Goal: Task Accomplishment & Management: Manage account settings

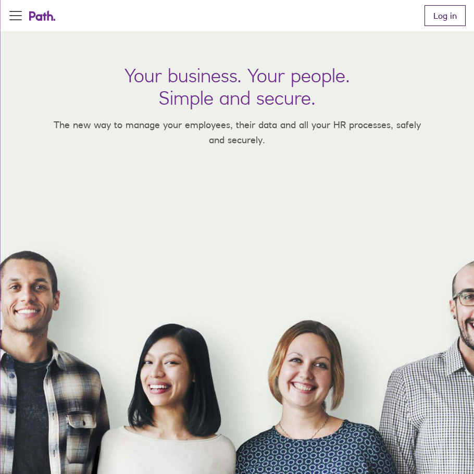
click at [436, 10] on link "Log in" at bounding box center [445, 15] width 41 height 21
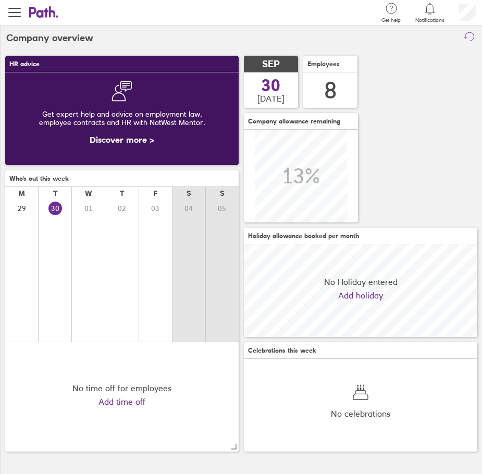
scroll to position [93, 234]
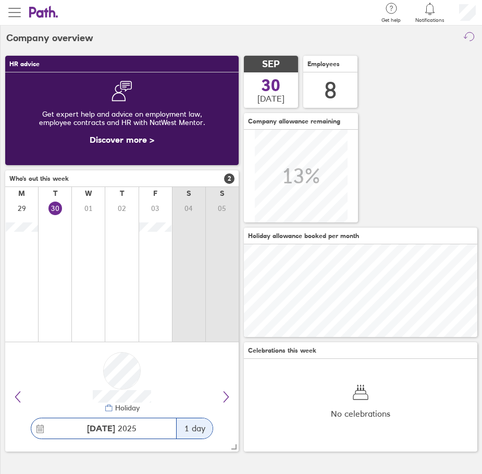
click at [23, 12] on button "button" at bounding box center [14, 12] width 29 height 25
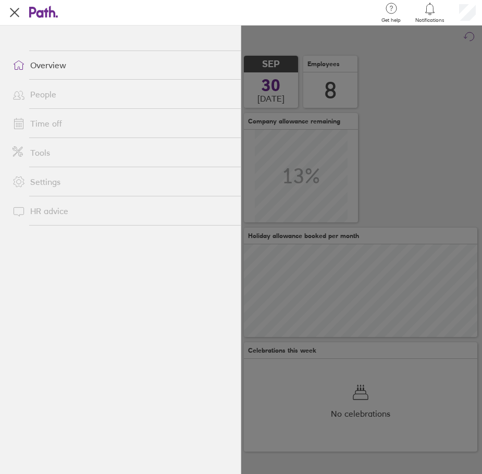
click at [46, 121] on link "Time off" at bounding box center [122, 123] width 237 height 21
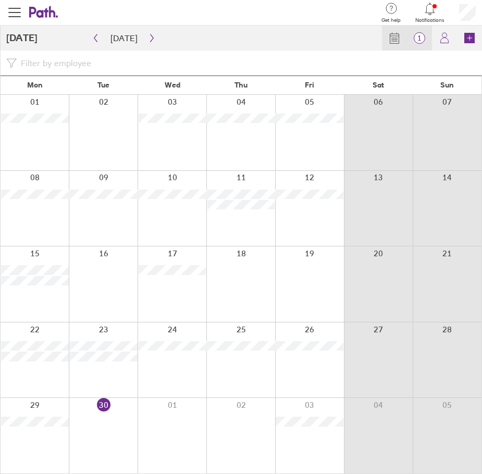
click at [424, 39] on span "1" at bounding box center [419, 38] width 25 height 8
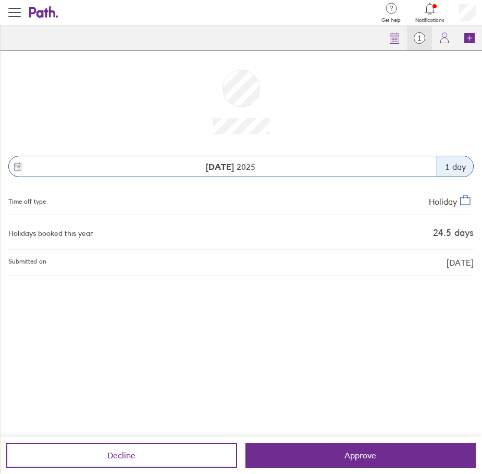
click at [424, 39] on span "1" at bounding box center [419, 38] width 25 height 8
click at [17, 13] on span "button" at bounding box center [14, 12] width 13 height 13
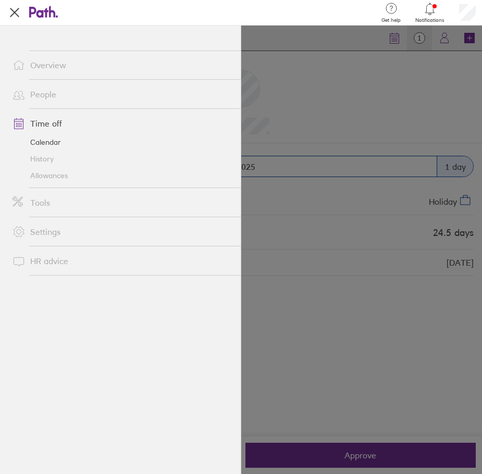
click at [47, 161] on link "History" at bounding box center [122, 159] width 237 height 17
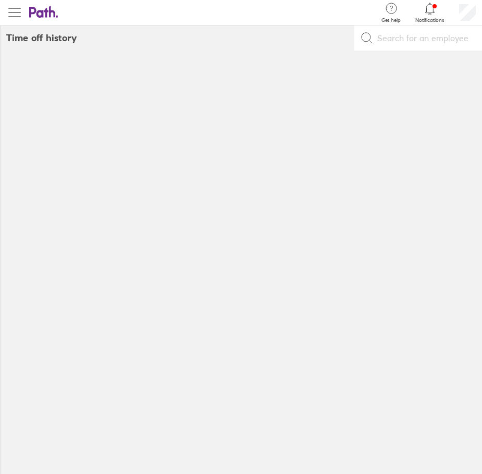
click at [14, 24] on button "button" at bounding box center [14, 12] width 29 height 25
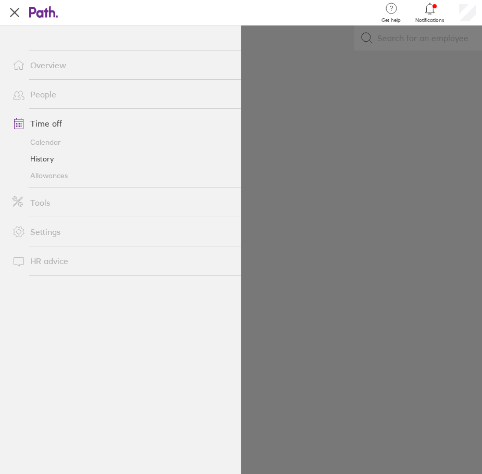
click at [38, 148] on link "Calendar" at bounding box center [122, 142] width 237 height 17
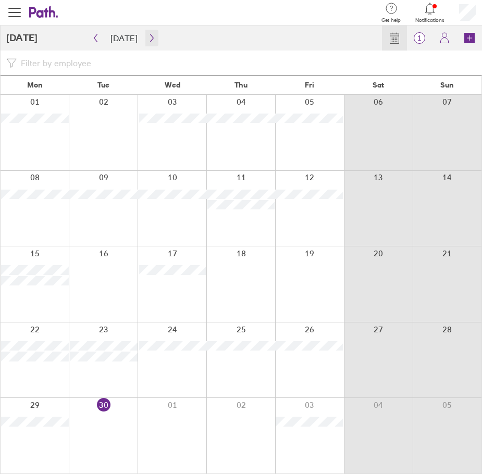
click at [148, 39] on icon "button" at bounding box center [152, 38] width 8 height 8
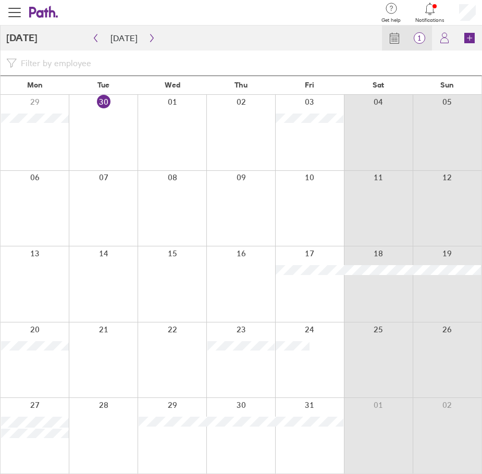
click at [424, 38] on span "1" at bounding box center [419, 38] width 25 height 8
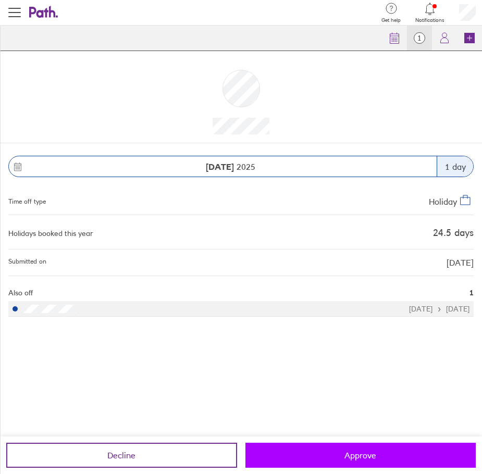
click at [361, 457] on span "Approve" at bounding box center [361, 455] width 32 height 9
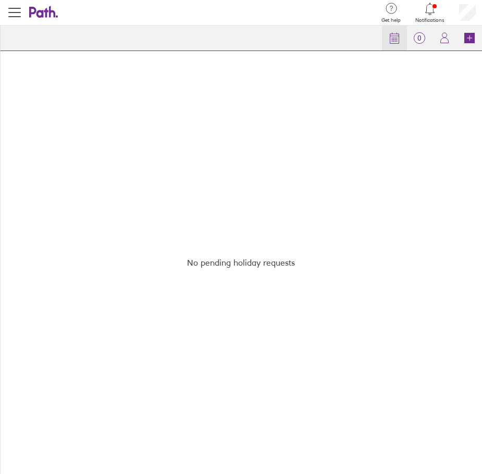
click at [394, 39] on icon at bounding box center [394, 38] width 13 height 13
